Goal: Information Seeking & Learning: Learn about a topic

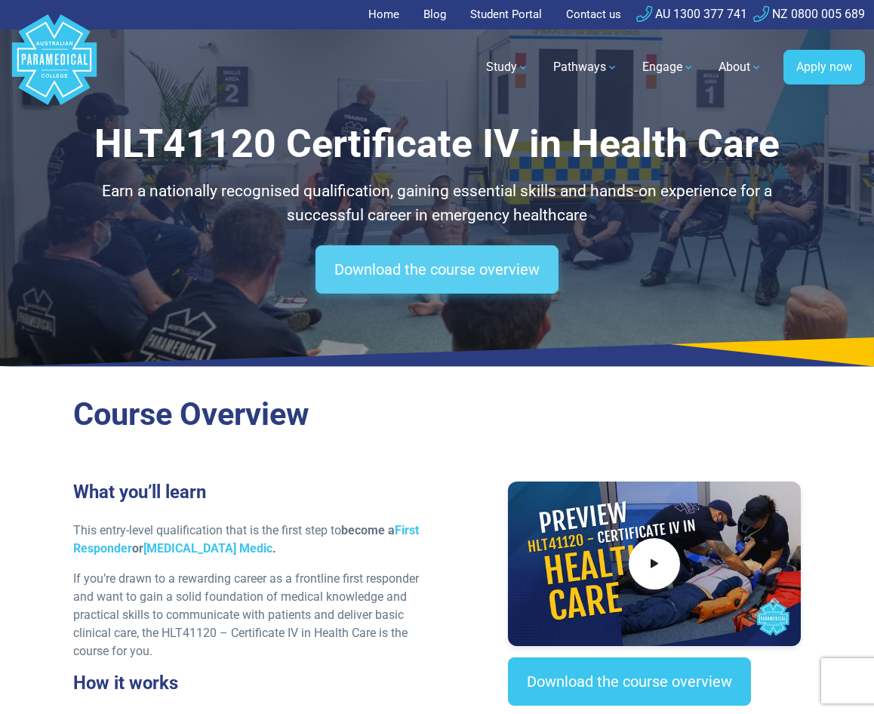
click at [355, 257] on link "Download the course overview" at bounding box center [436, 269] width 243 height 48
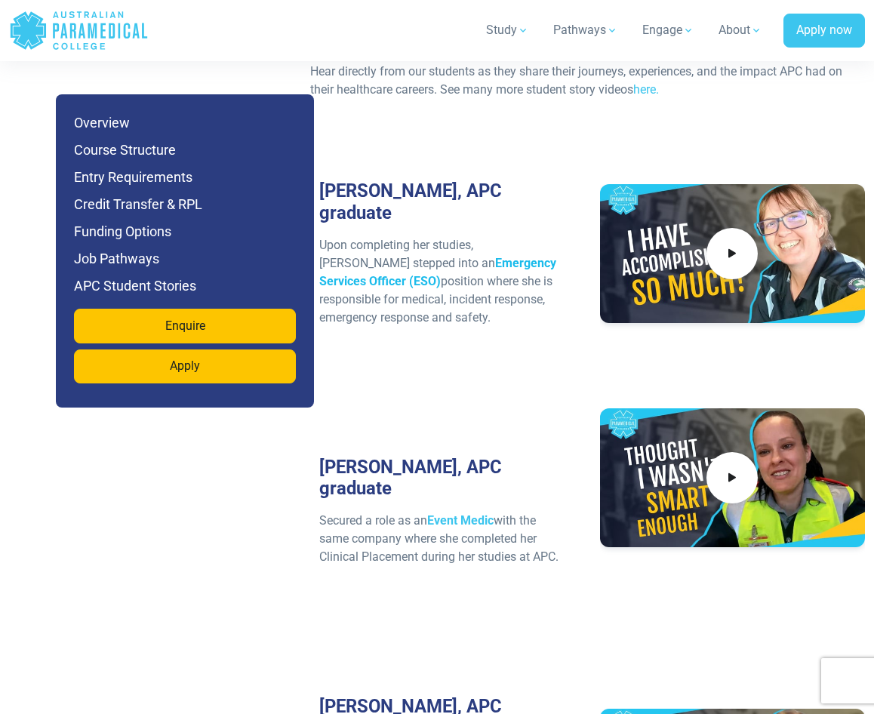
scroll to position [5444, 0]
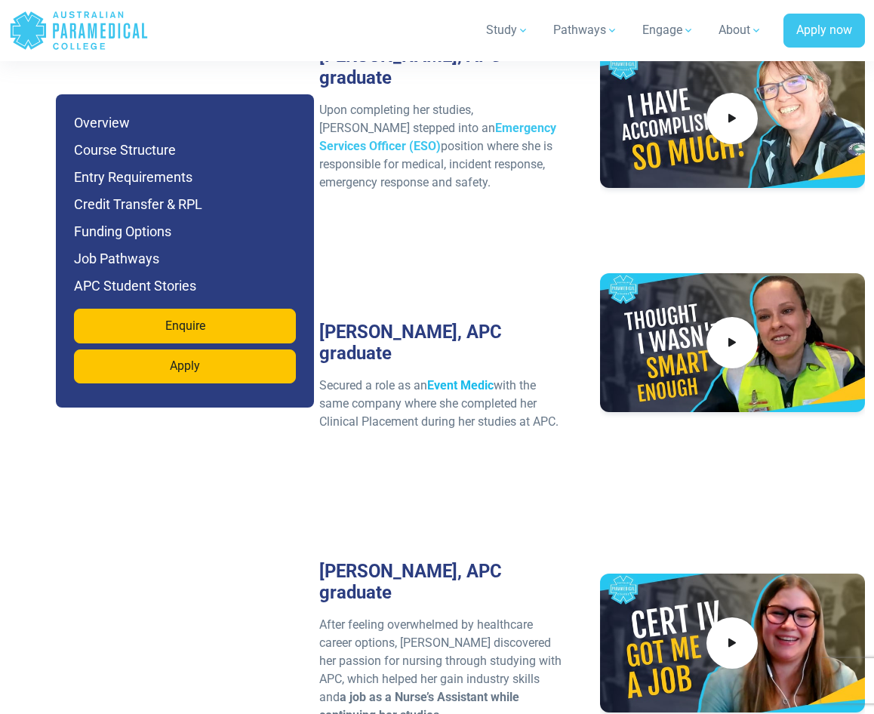
click at [449, 378] on strong "Event Medic" at bounding box center [460, 385] width 66 height 14
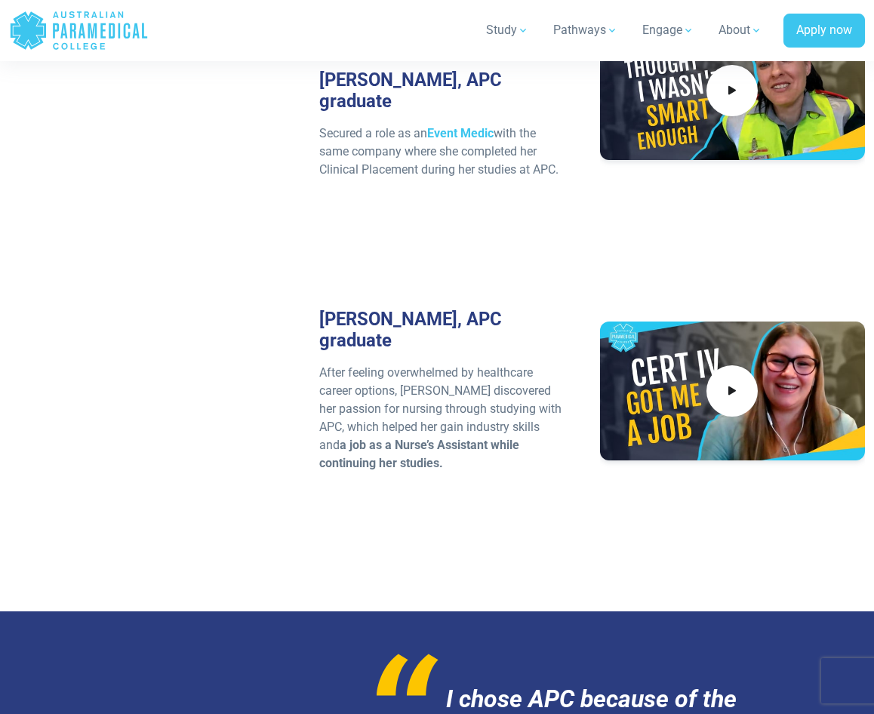
scroll to position [5368, 0]
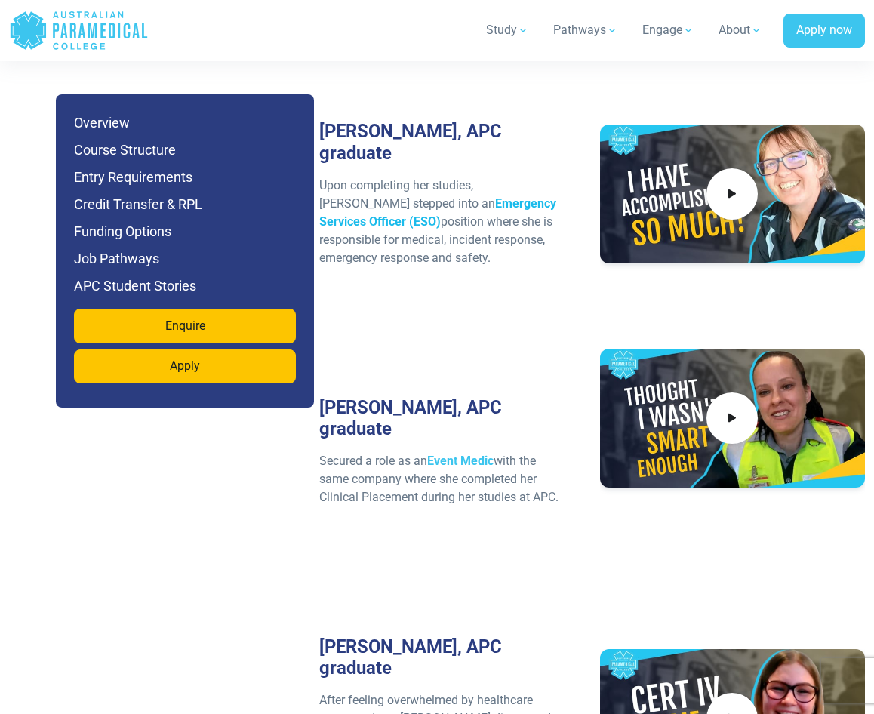
click at [457, 196] on strong "Emergency Services Officer (ESO)" at bounding box center [437, 212] width 237 height 32
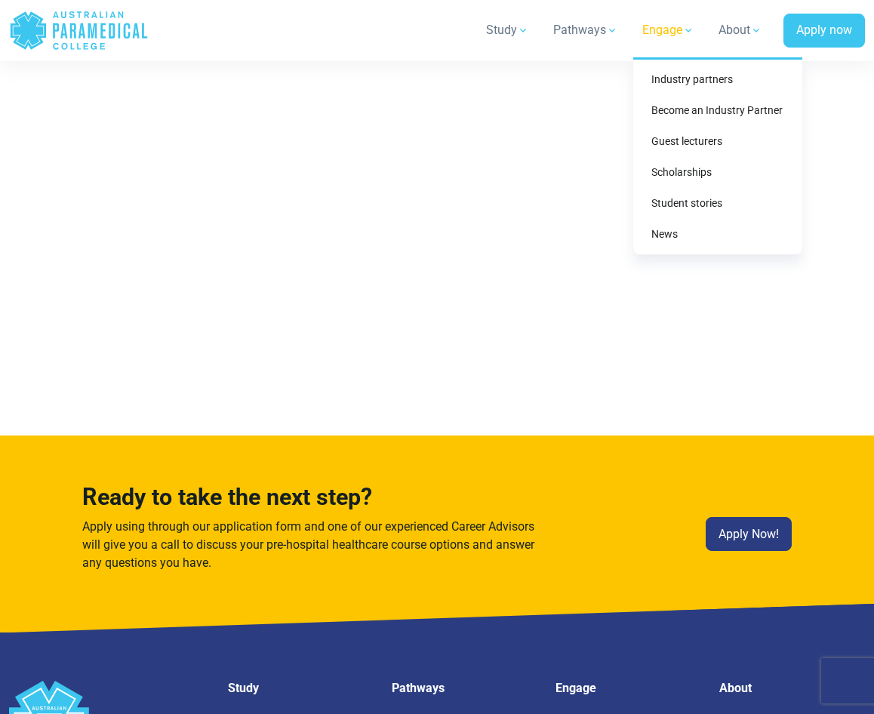
scroll to position [7570, 0]
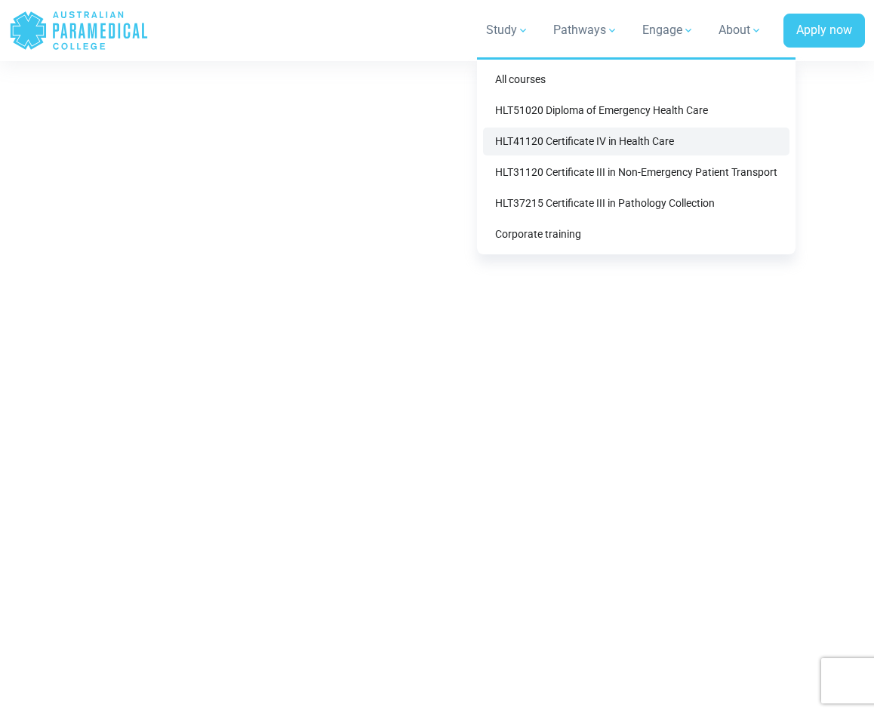
click at [567, 137] on link "HLT41120 Certificate IV in Health Care" at bounding box center [636, 142] width 306 height 28
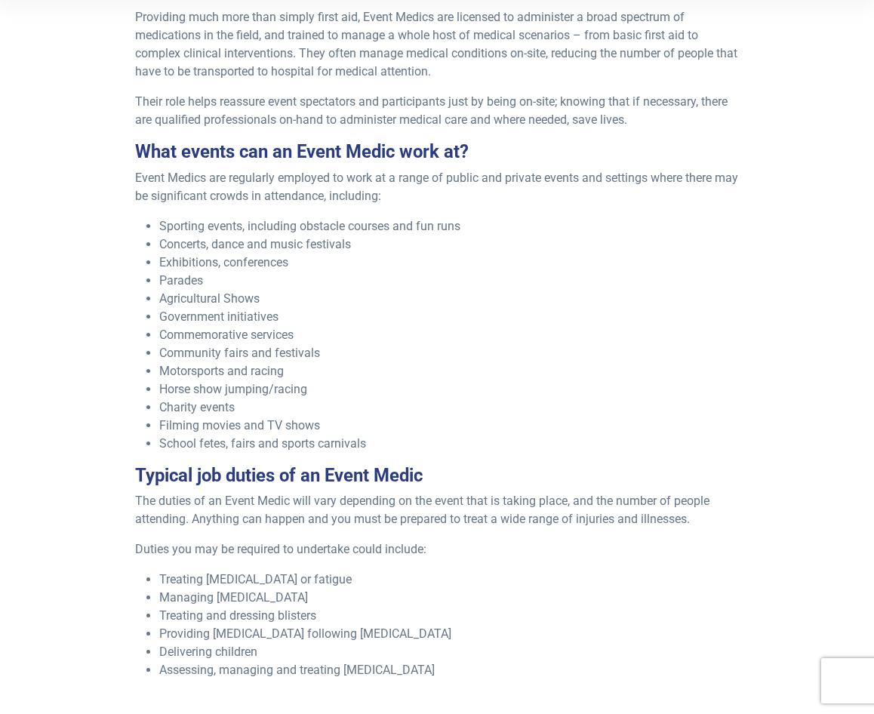
scroll to position [528, 0]
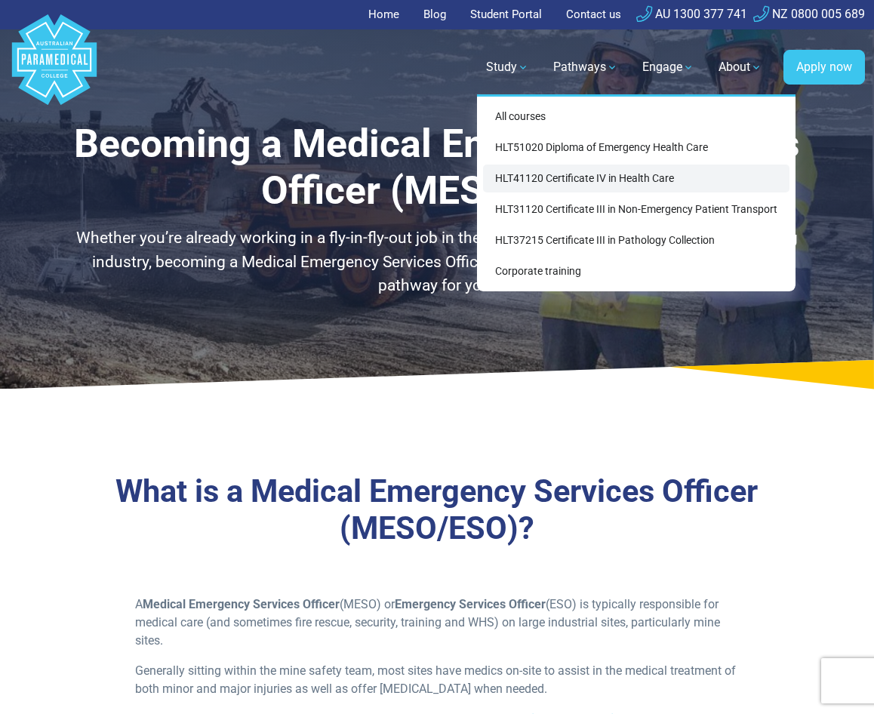
click at [565, 179] on link "HLT41120 Certificate IV in Health Care" at bounding box center [636, 178] width 306 height 28
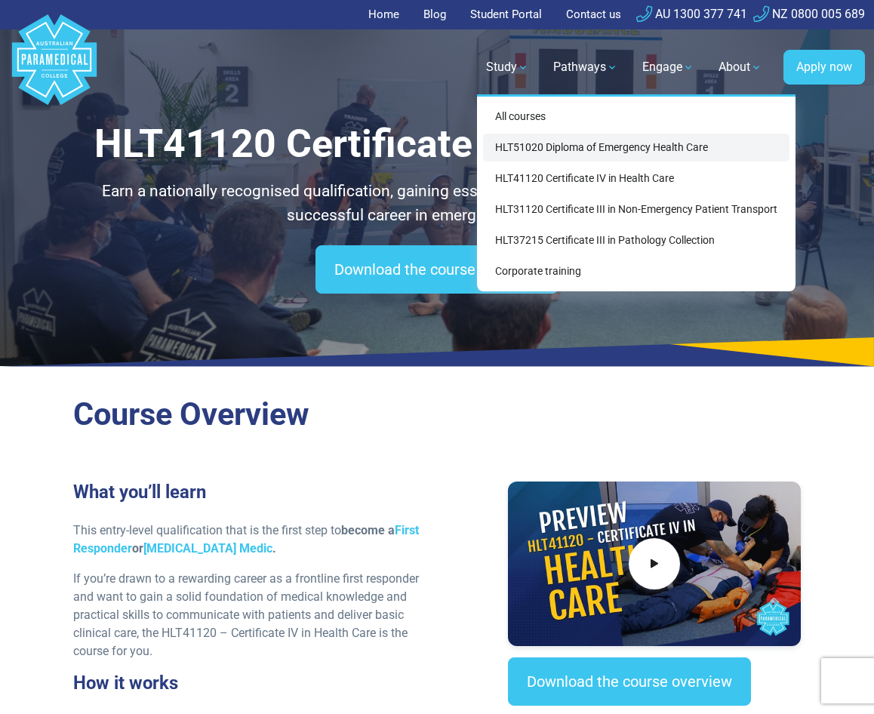
click at [529, 155] on link "HLT51020 Diploma of Emergency Health Care" at bounding box center [636, 148] width 306 height 28
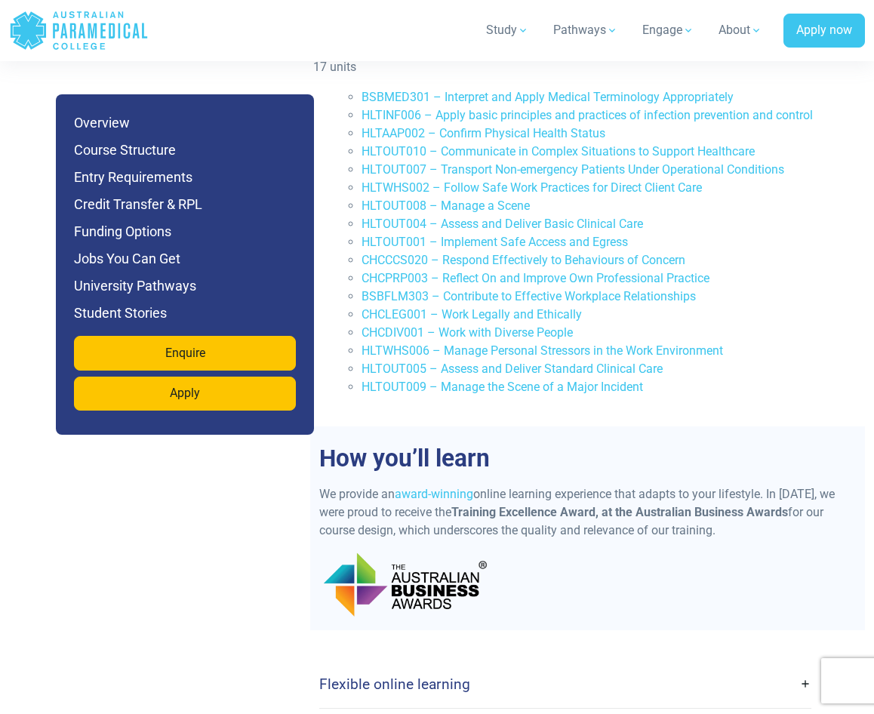
scroll to position [3773, 0]
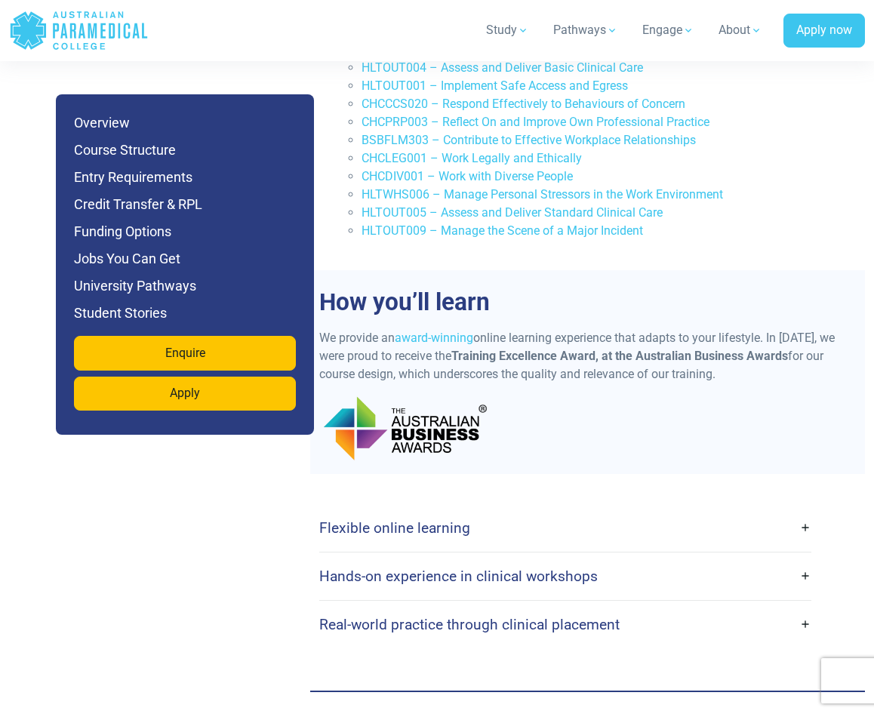
click at [734, 510] on link "Flexible online learning" at bounding box center [564, 527] width 491 height 35
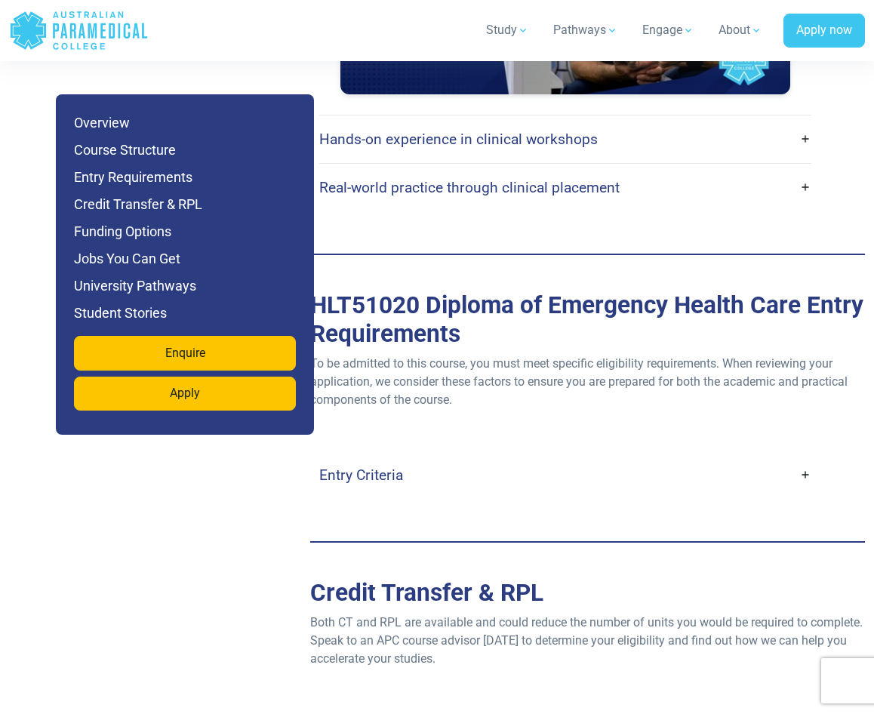
scroll to position [4678, 0]
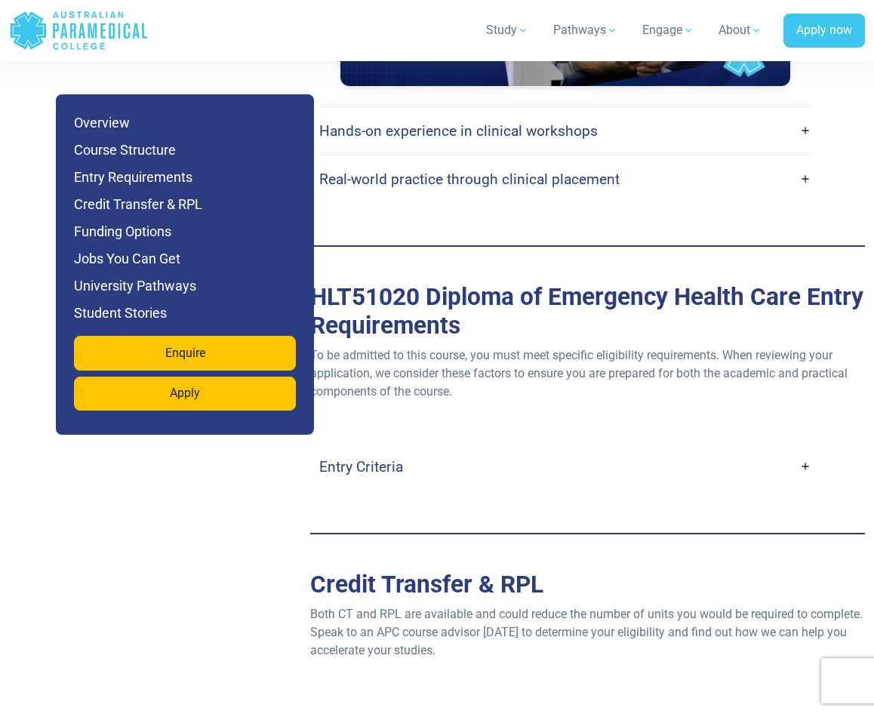
click at [335, 458] on h4 "Entry Criteria" at bounding box center [361, 466] width 84 height 17
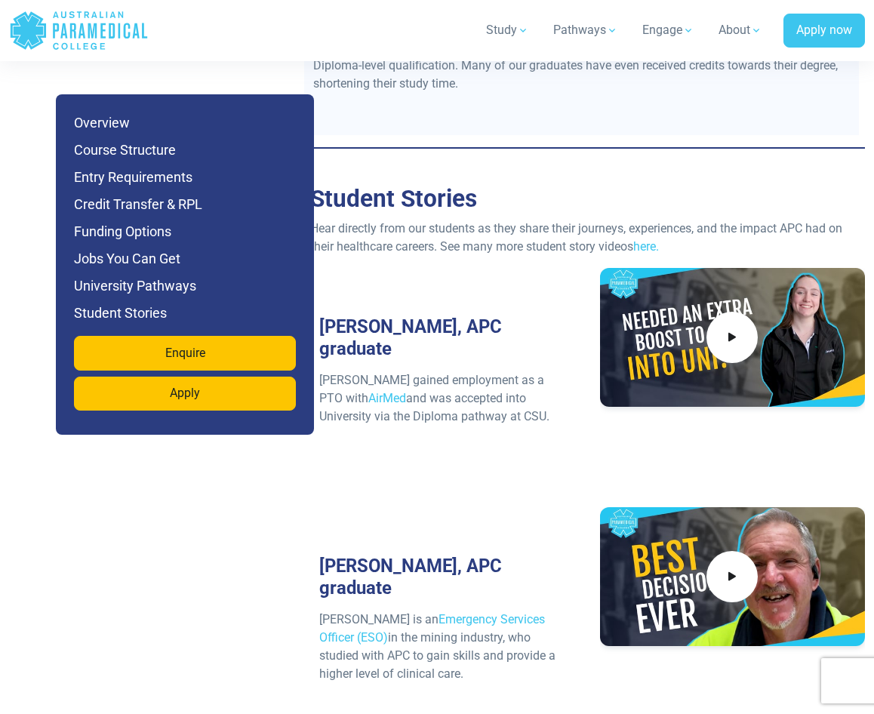
scroll to position [7848, 0]
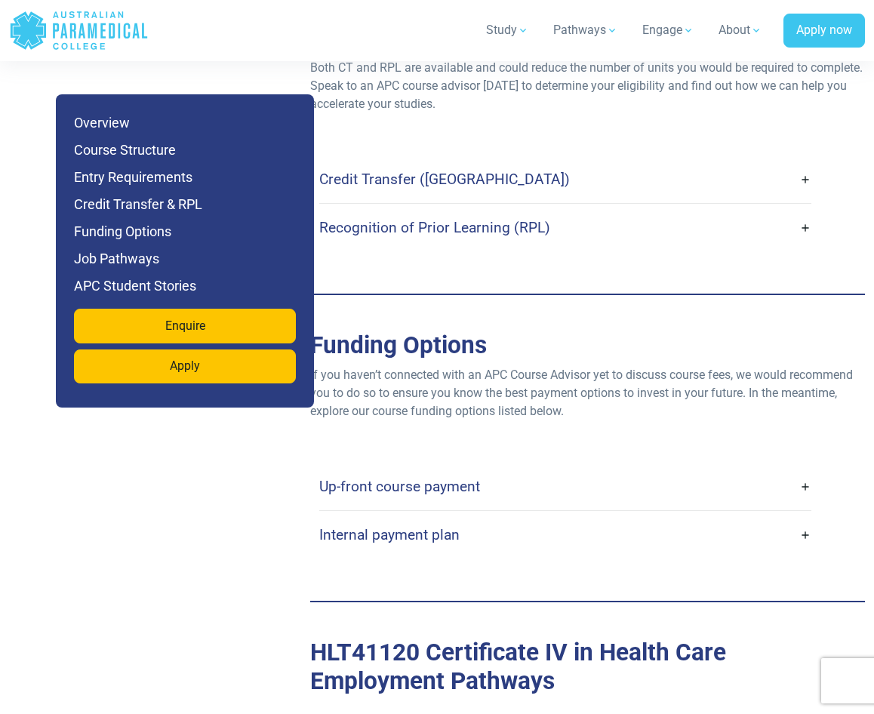
scroll to position [3697, 0]
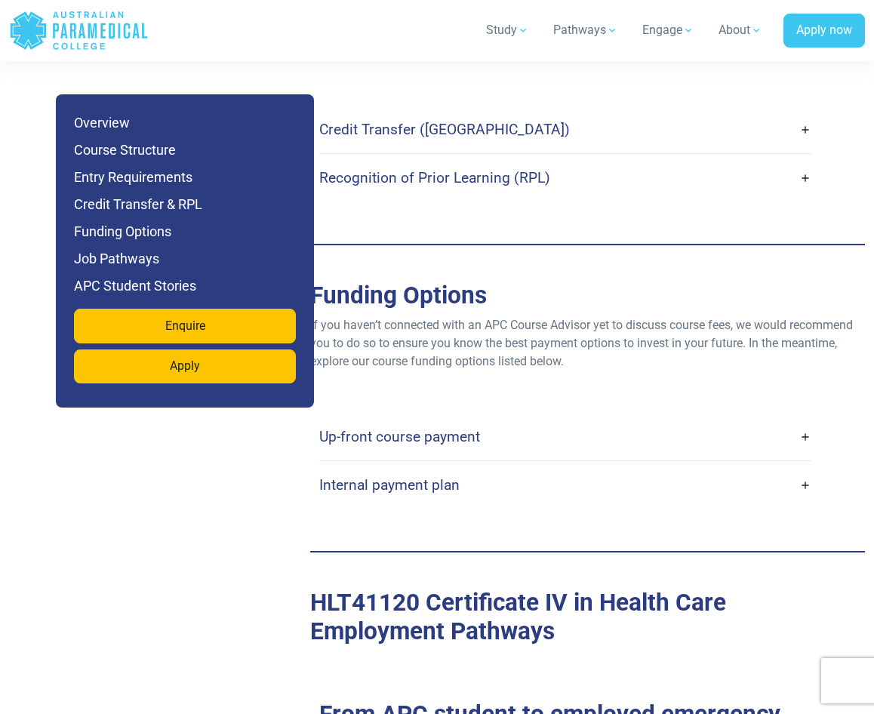
click at [516, 426] on link "Up-front course payment" at bounding box center [564, 436] width 491 height 35
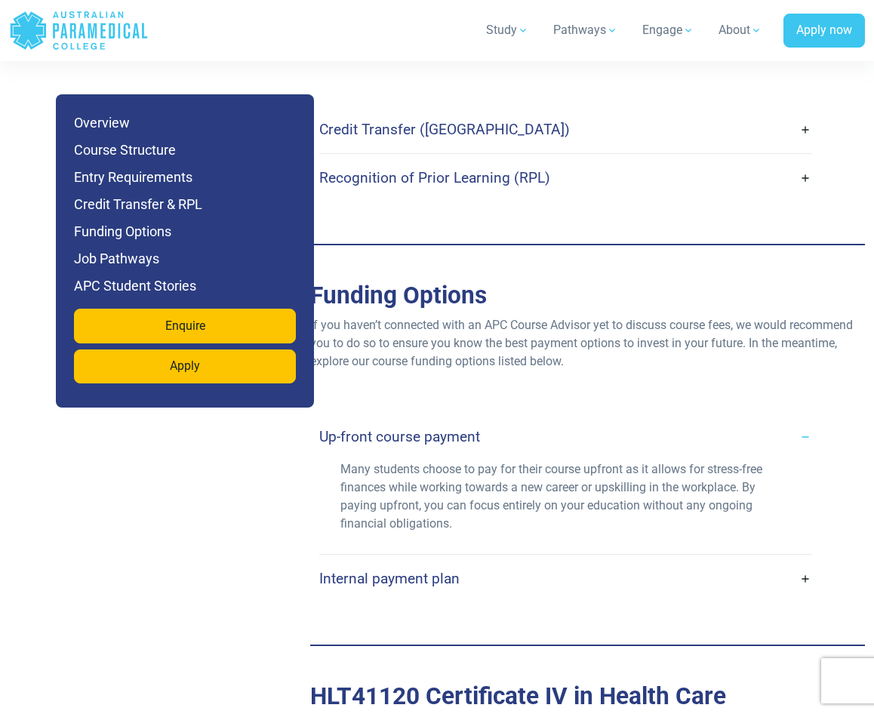
click at [522, 420] on link "Up-front course payment" at bounding box center [564, 436] width 491 height 35
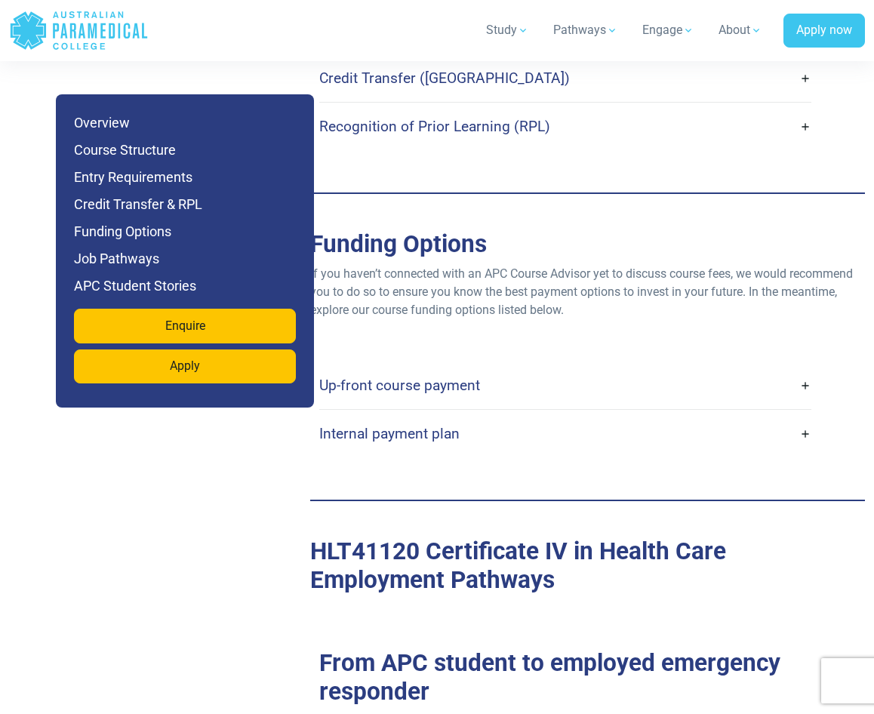
scroll to position [3773, 0]
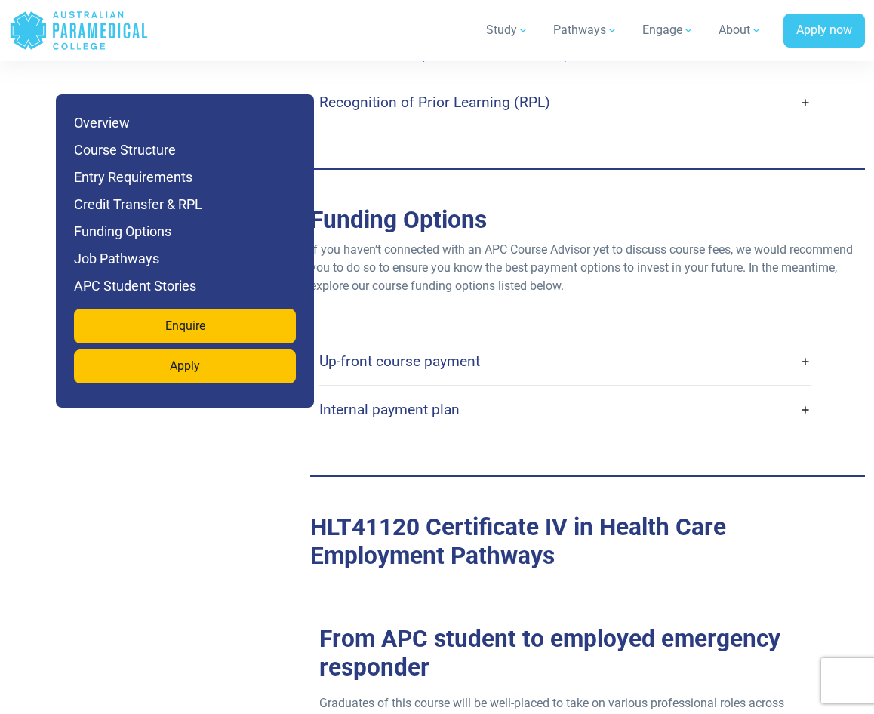
click at [547, 392] on link "Internal payment plan" at bounding box center [564, 409] width 491 height 35
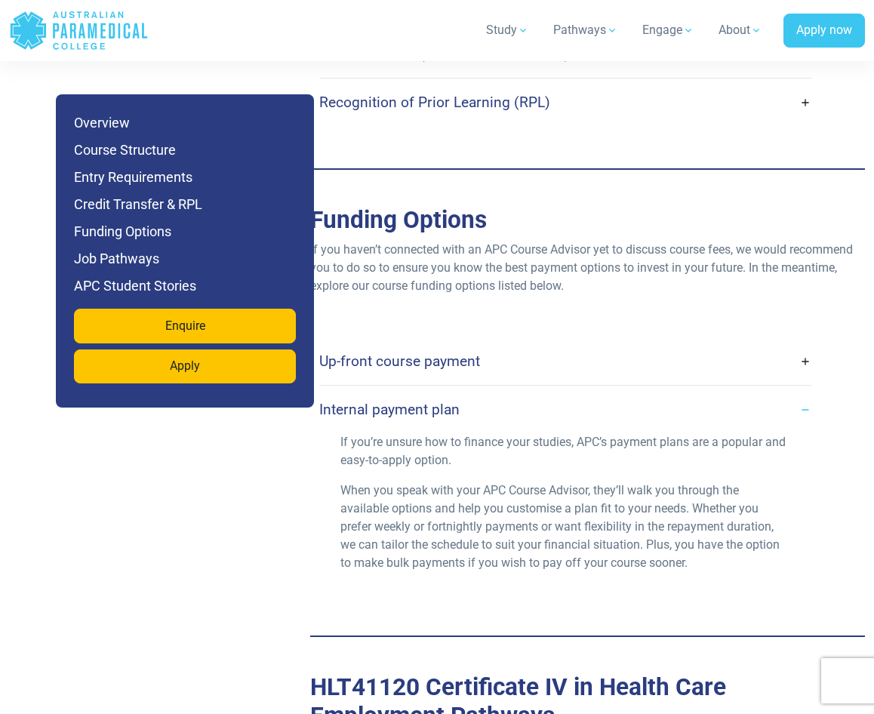
click at [547, 392] on link "Internal payment plan" at bounding box center [564, 409] width 491 height 35
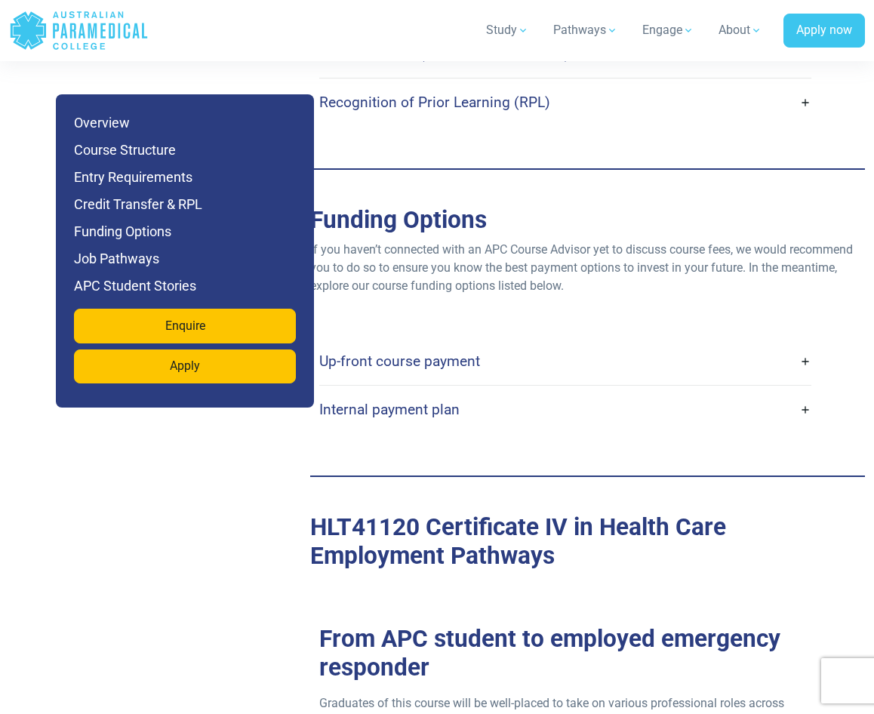
click at [548, 352] on link "Up-front course payment" at bounding box center [564, 360] width 491 height 35
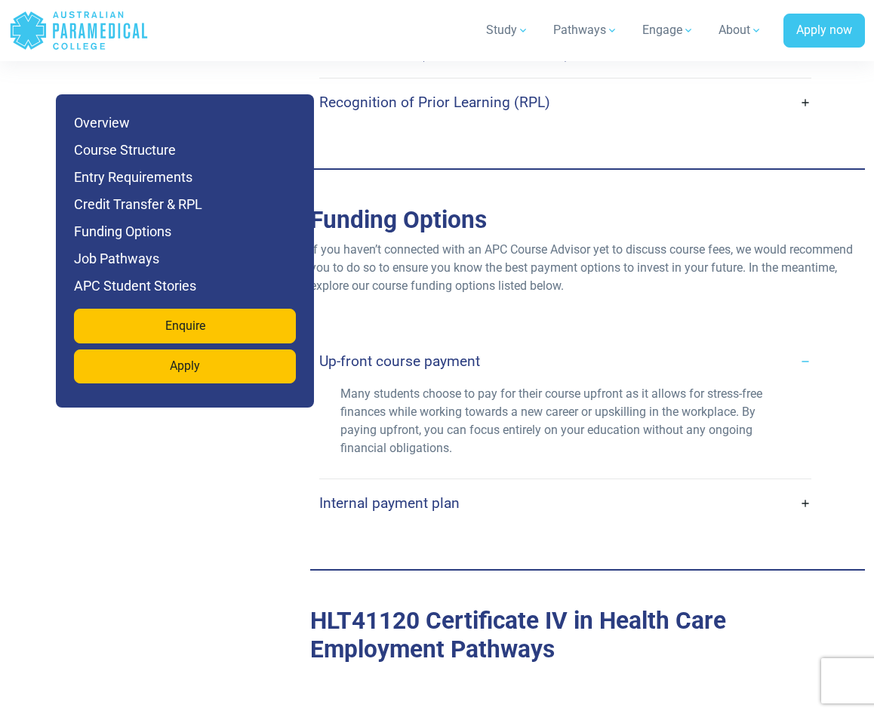
click at [550, 343] on link "Up-front course payment" at bounding box center [564, 360] width 491 height 35
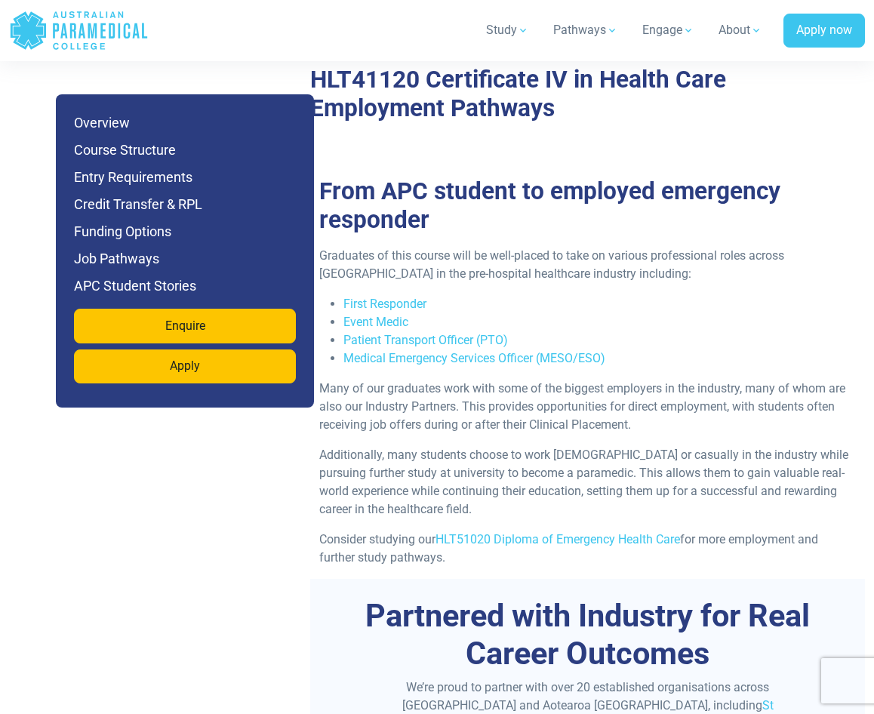
scroll to position [4226, 0]
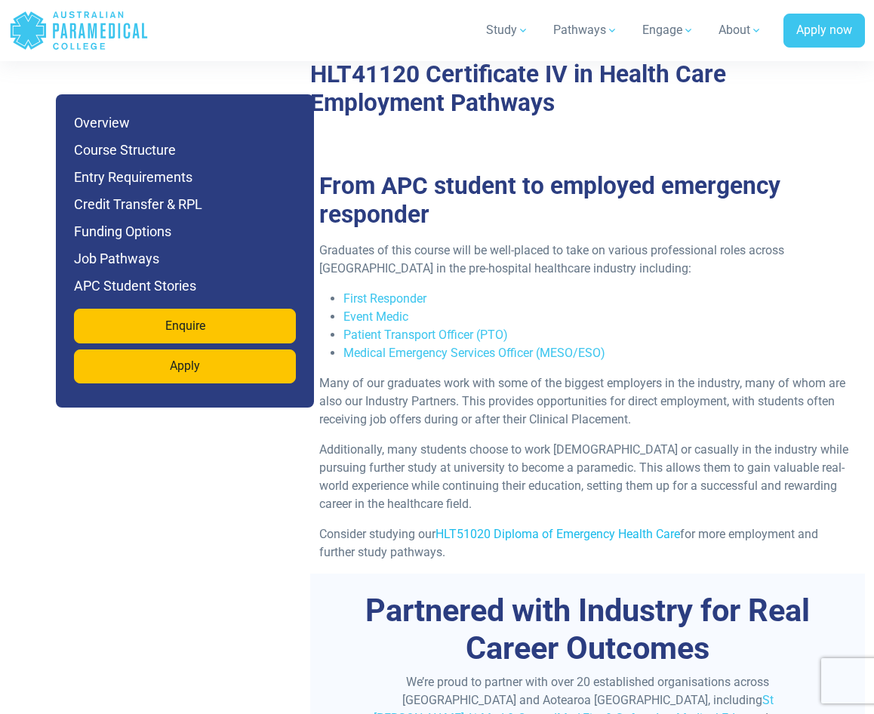
click at [585, 527] on link "HLT51020 Diploma of Emergency Health Care" at bounding box center [557, 534] width 244 height 14
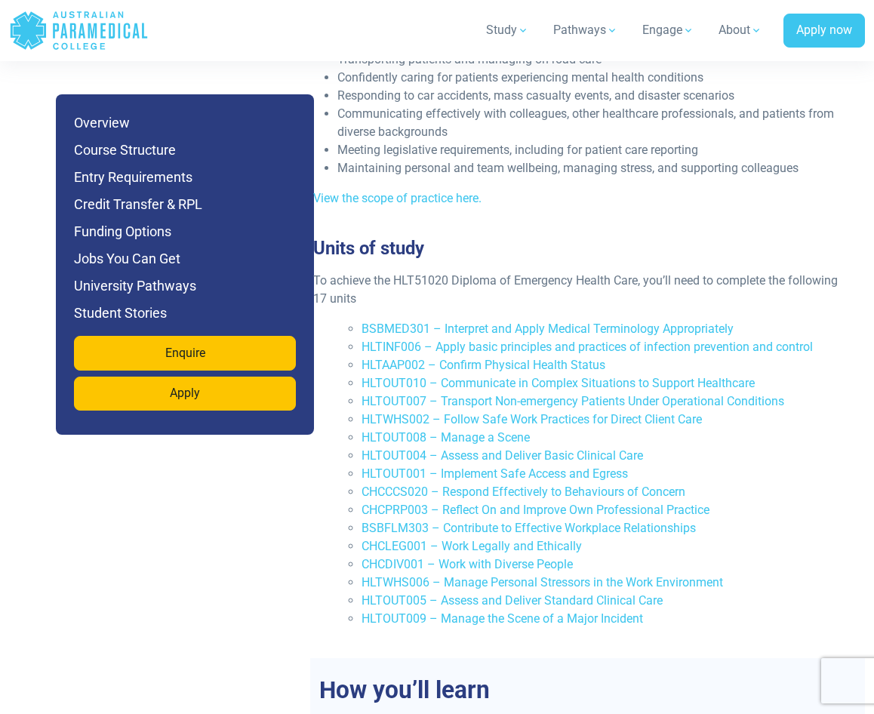
scroll to position [3396, 0]
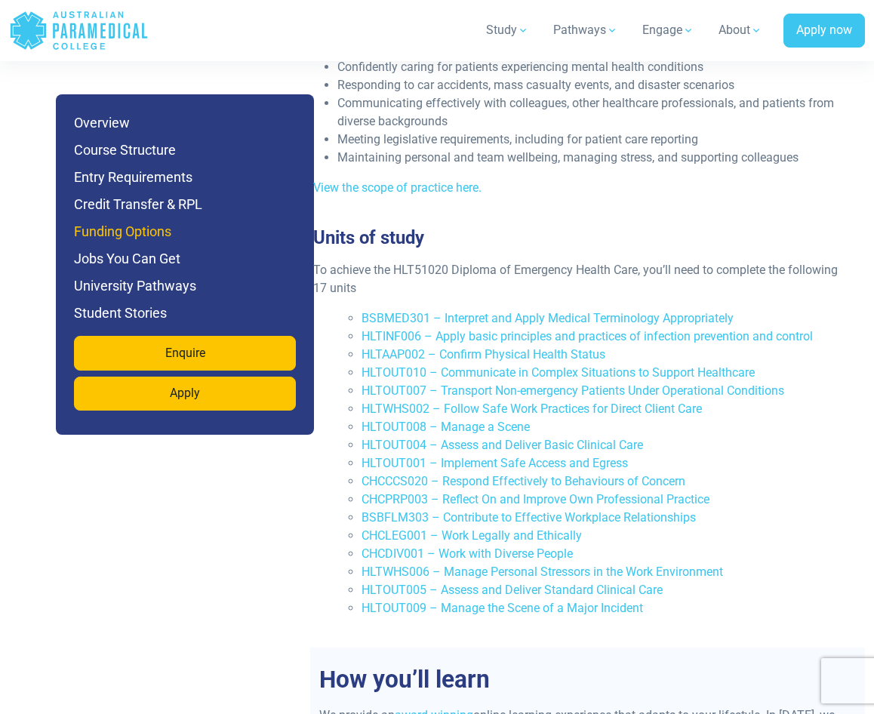
click at [128, 237] on h6 "Funding Options" at bounding box center [185, 231] width 222 height 21
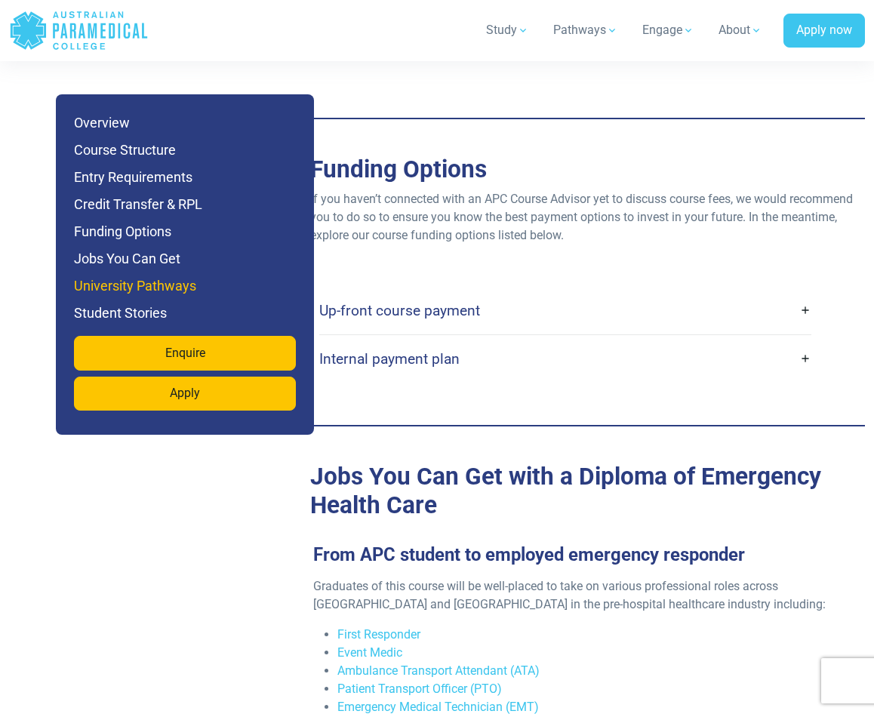
scroll to position [4986, 0]
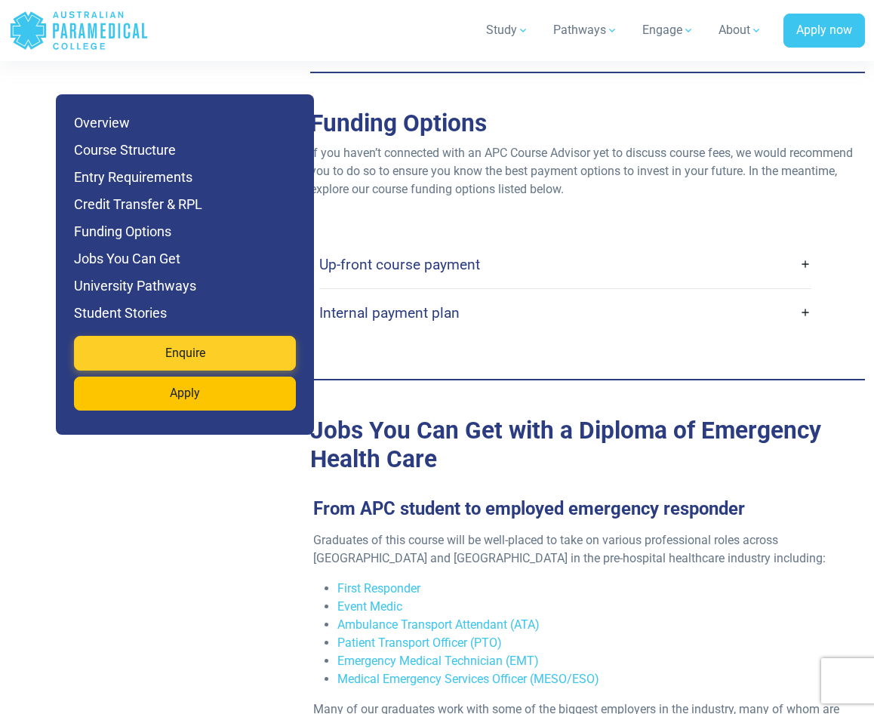
click at [204, 345] on link "Enquire" at bounding box center [185, 353] width 222 height 35
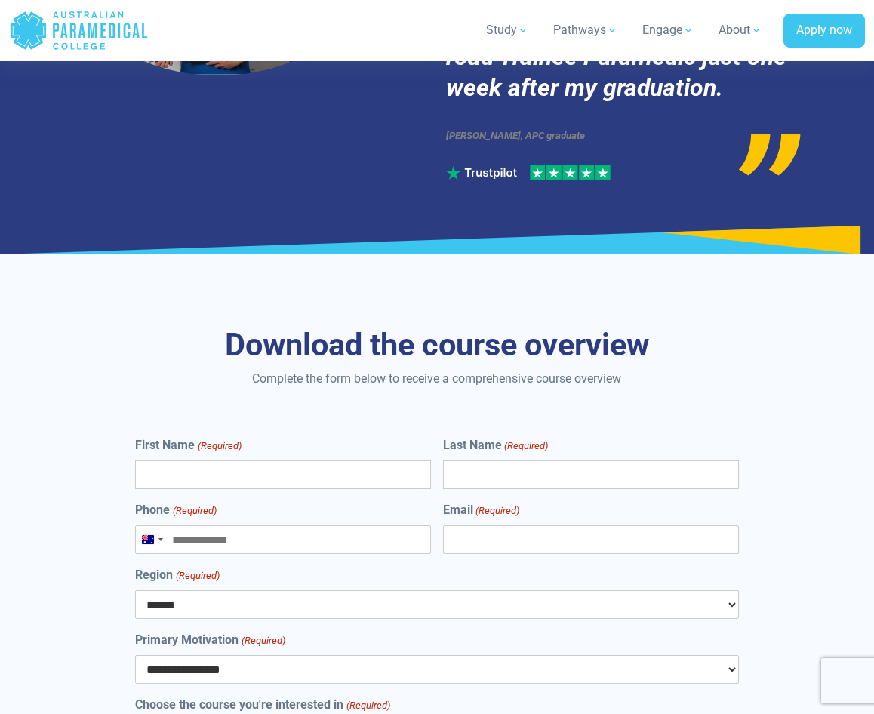
scroll to position [8494, 0]
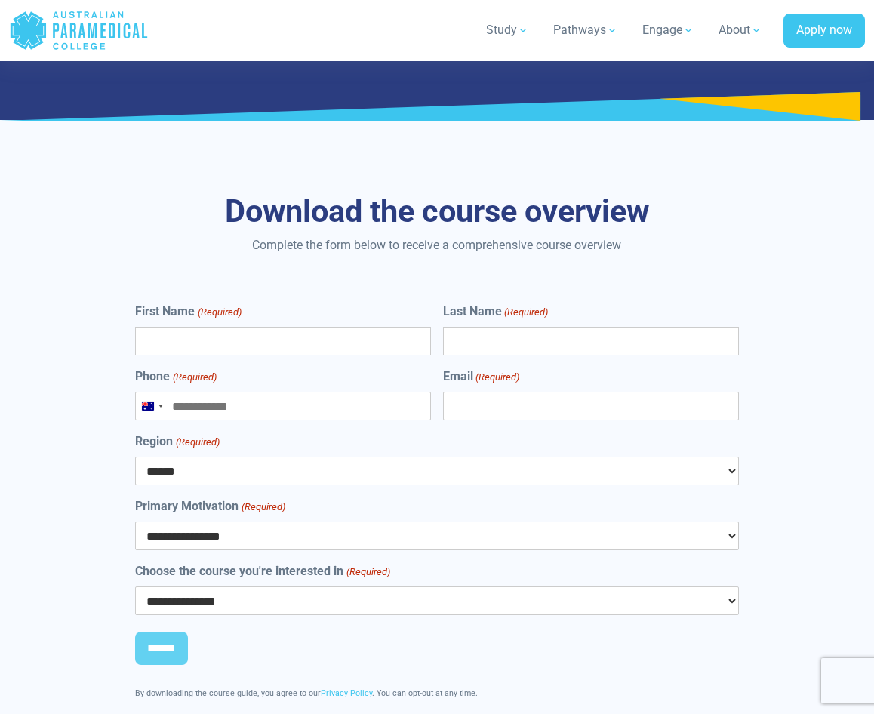
click at [249, 327] on input "First Name (Required)" at bounding box center [283, 341] width 296 height 29
type input "******"
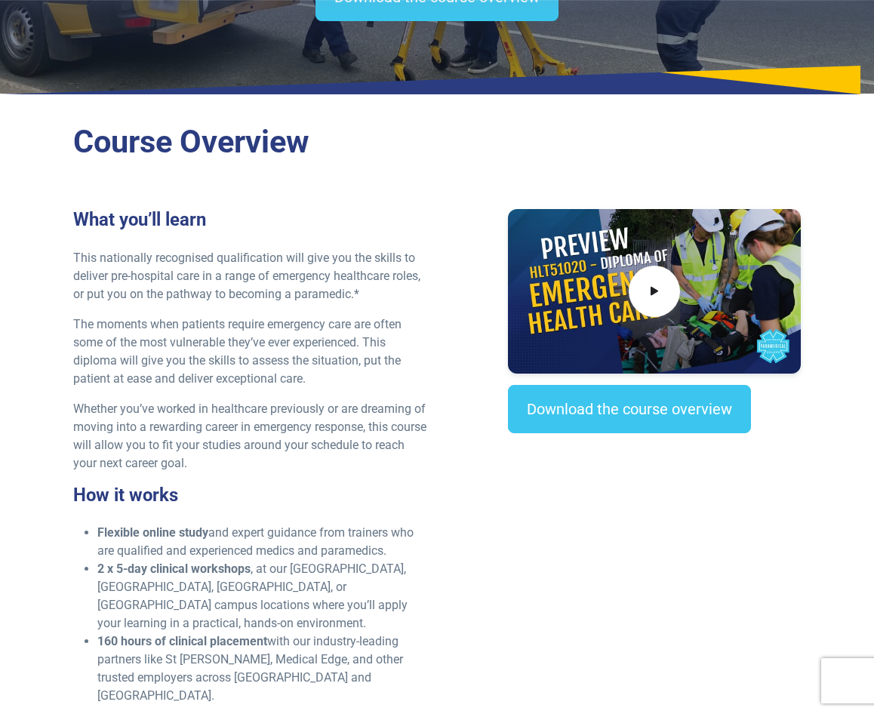
scroll to position [0, 0]
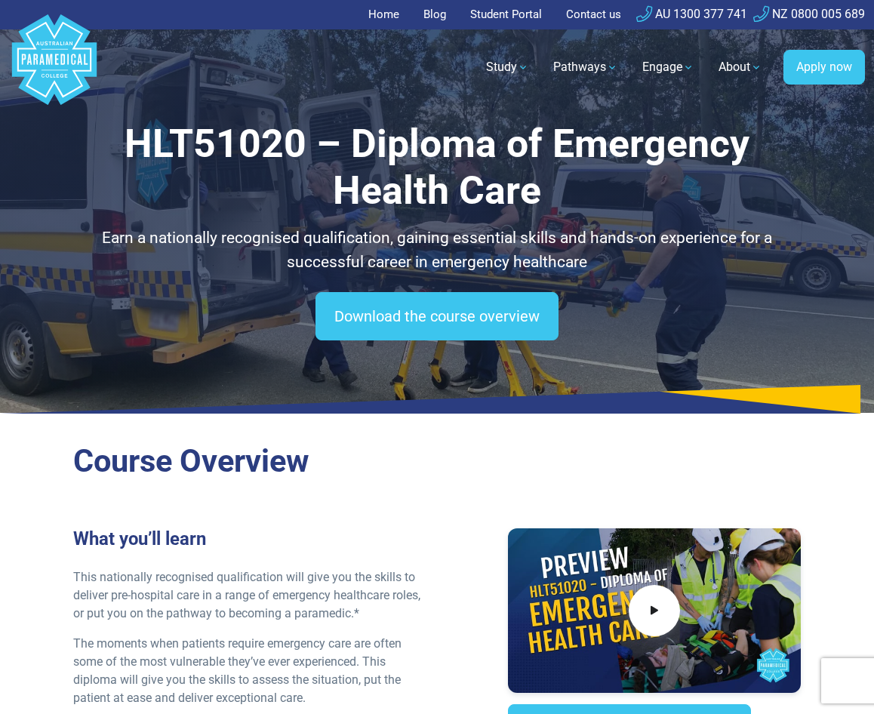
type input "******"
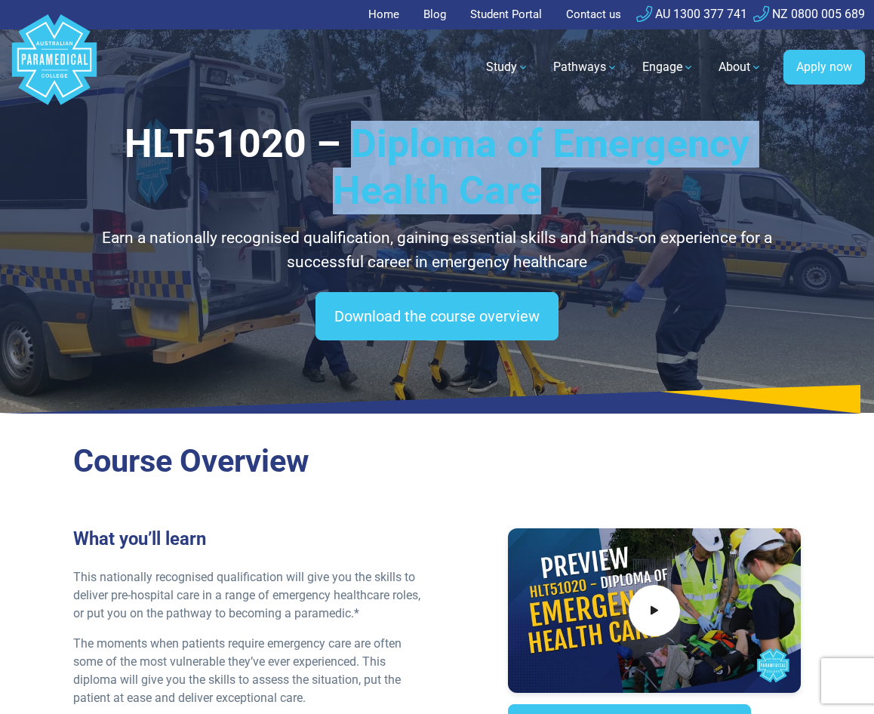
drag, startPoint x: 353, startPoint y: 144, endPoint x: 541, endPoint y: 204, distance: 197.1
click at [541, 204] on h1 "HLT51020 – Diploma of Emergency Health Care" at bounding box center [436, 168] width 727 height 94
copy h1 "Diploma of Emergency Health Care"
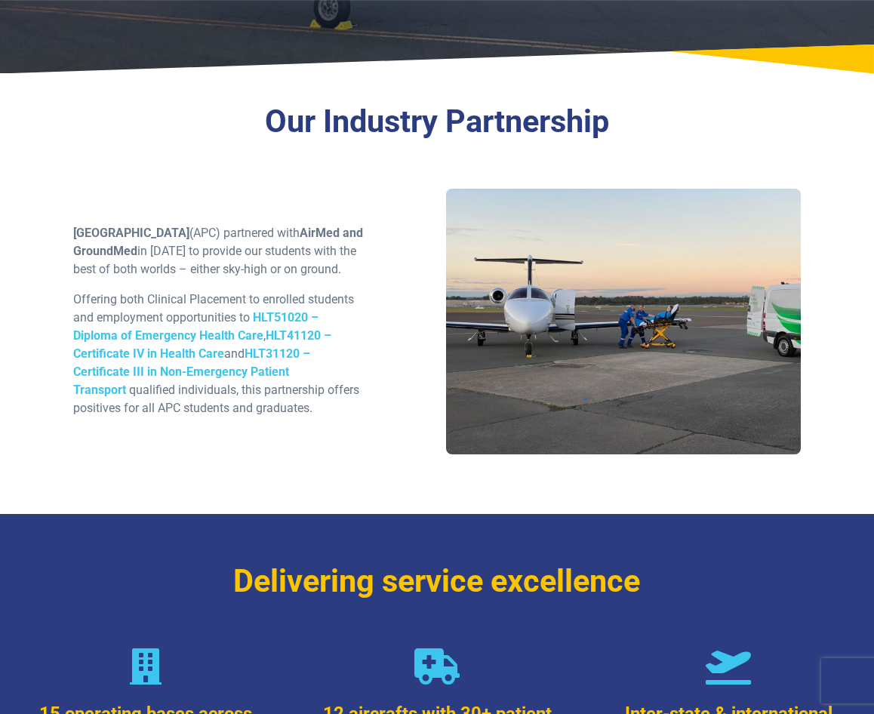
scroll to position [453, 0]
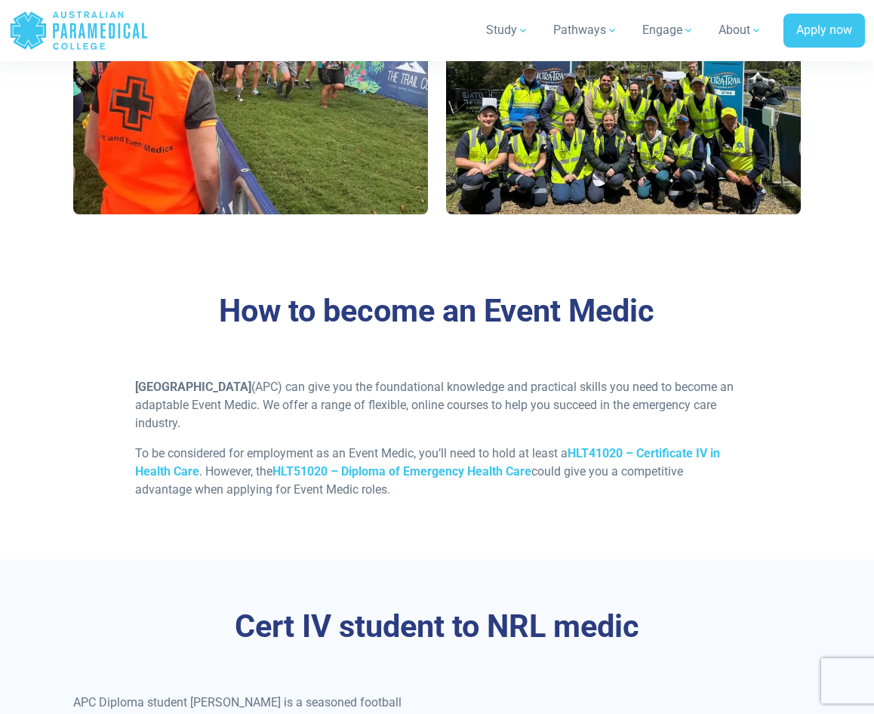
scroll to position [1434, 0]
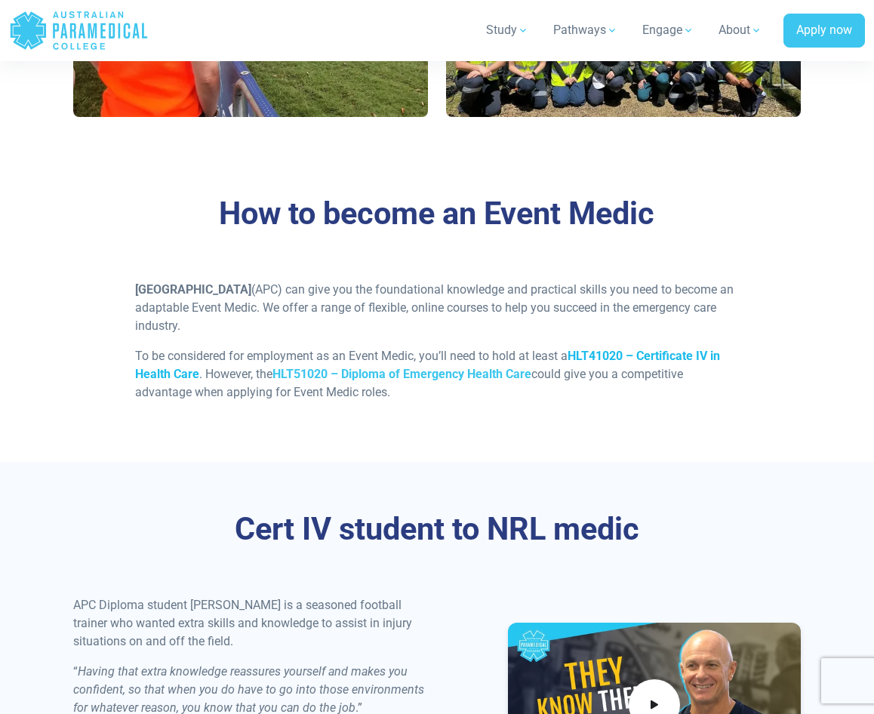
click at [629, 352] on strong "HLT41020 – Certificate IV in Health Care" at bounding box center [427, 365] width 585 height 32
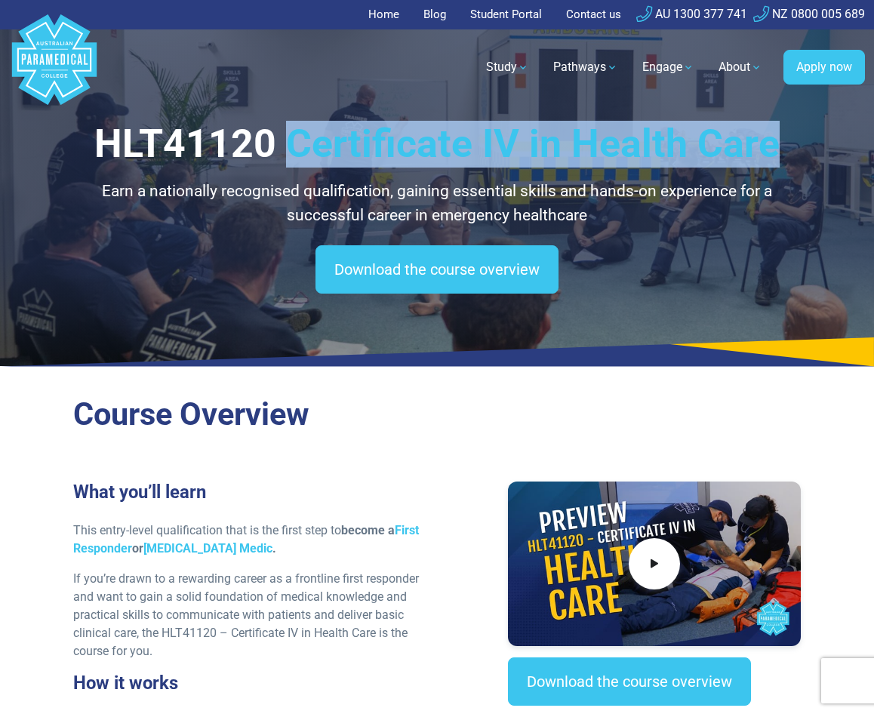
drag, startPoint x: 291, startPoint y: 143, endPoint x: 785, endPoint y: 148, distance: 494.3
click at [785, 148] on h1 "HLT41120 Certificate IV in Health Care" at bounding box center [436, 144] width 727 height 47
copy h1 "Certificate IV in Health Care"
